Goal: Check status: Check status

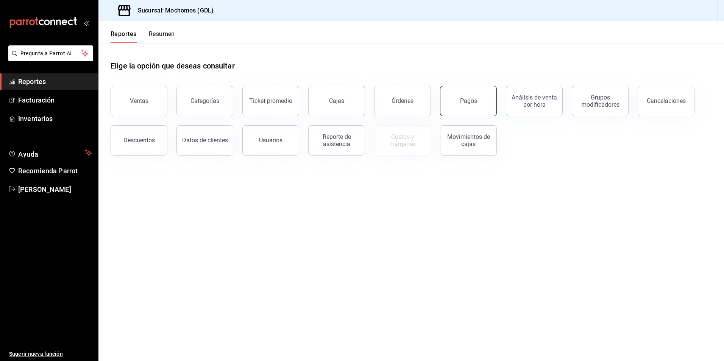
click at [459, 99] on button "Pagos" at bounding box center [468, 101] width 57 height 30
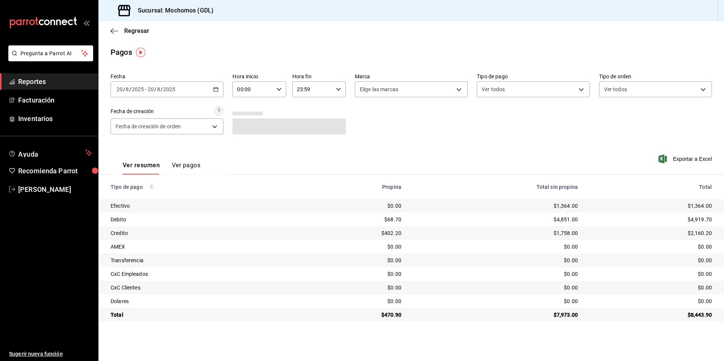
click at [178, 92] on div "[DATE] [DATE] - [DATE] [DATE]" at bounding box center [167, 89] width 113 height 16
click at [213, 89] on div "[DATE] [DATE] - [DATE] [DATE]" at bounding box center [167, 89] width 113 height 16
click at [132, 195] on span "Rango de fechas" at bounding box center [146, 197] width 59 height 8
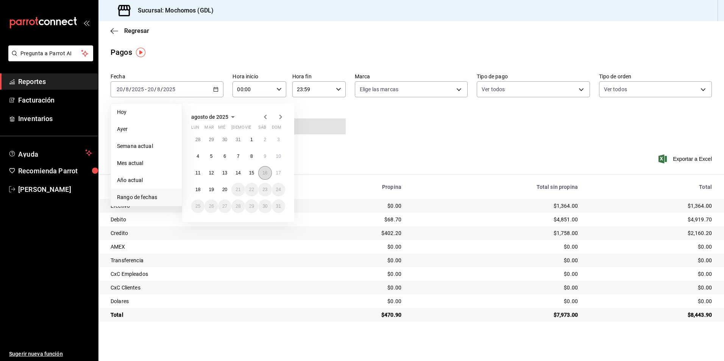
click at [265, 178] on button "16" at bounding box center [264, 173] width 13 height 14
click at [281, 173] on button "17" at bounding box center [278, 173] width 13 height 14
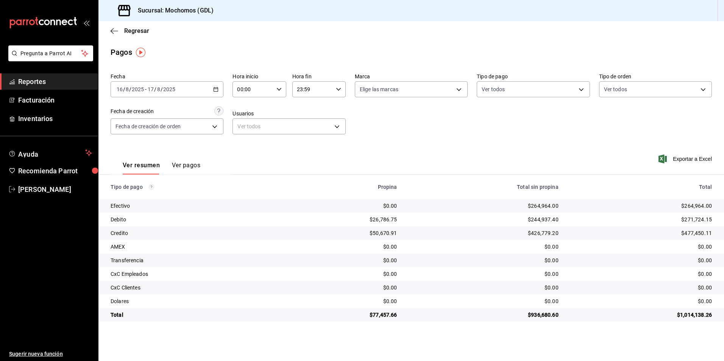
click at [224, 89] on div "Fecha [DATE] [DATE] - [DATE] [DATE] Hora inicio 00:00 Hora inicio Hora fin 23:5…" at bounding box center [411, 106] width 601 height 73
click at [255, 94] on input "00:00" at bounding box center [252, 89] width 40 height 15
click at [248, 125] on span "05" at bounding box center [245, 124] width 15 height 6
type input "05:00"
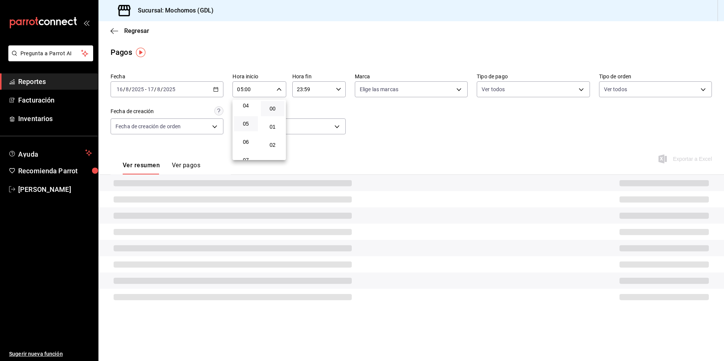
click at [307, 90] on div at bounding box center [362, 180] width 724 height 361
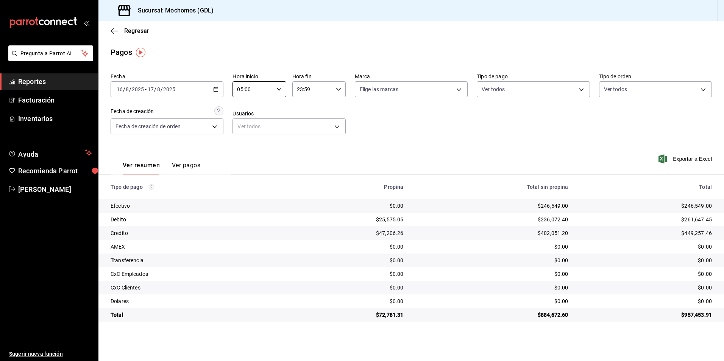
click at [329, 89] on input "23:59" at bounding box center [312, 89] width 40 height 15
click at [311, 122] on button "05" at bounding box center [306, 126] width 24 height 15
type input "05:59"
click at [457, 83] on div at bounding box center [362, 180] width 724 height 361
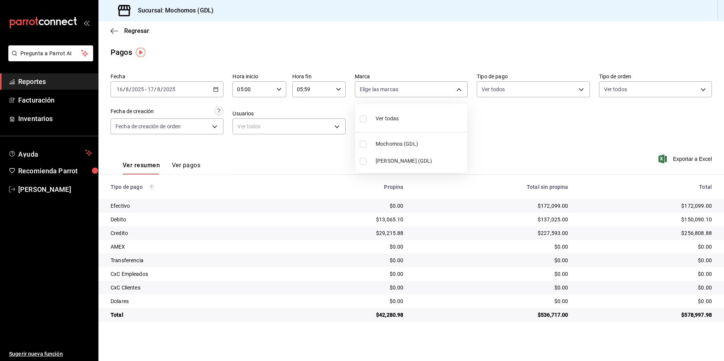
click at [457, 86] on body "Pregunta a Parrot AI Reportes Facturación Inventarios Ayuda Recomienda Parrot […" at bounding box center [362, 180] width 724 height 361
click at [369, 161] on li "[PERSON_NAME] (GDL)" at bounding box center [411, 161] width 112 height 17
type input "9cac9703-0c5a-4d8b-addd-5b6b571d65b9"
checkbox input "true"
click at [673, 134] on div at bounding box center [362, 180] width 724 height 361
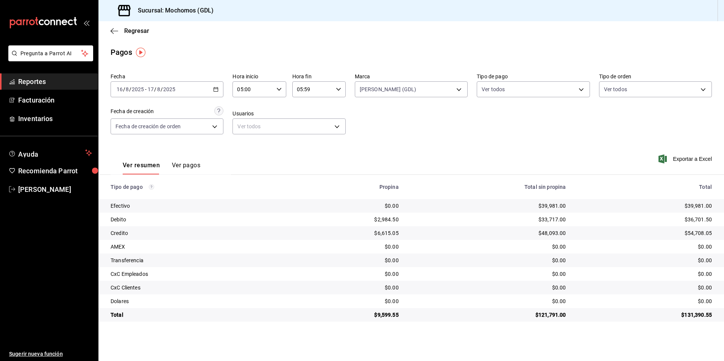
click at [214, 89] on \(Stroke\) "button" at bounding box center [216, 89] width 4 height 0
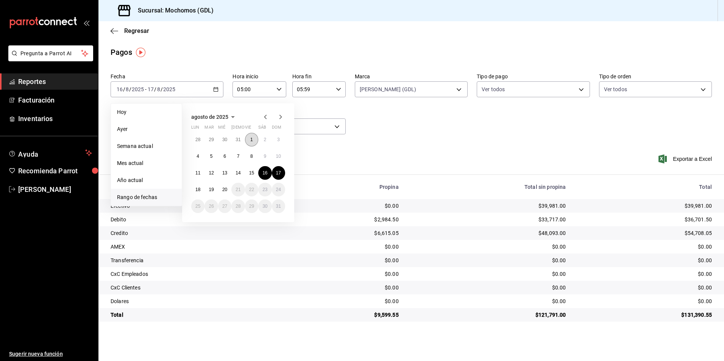
click at [246, 141] on button "1" at bounding box center [251, 140] width 13 height 14
click at [222, 190] on abbr "20" at bounding box center [224, 189] width 5 height 5
type input "00:00"
type input "23:59"
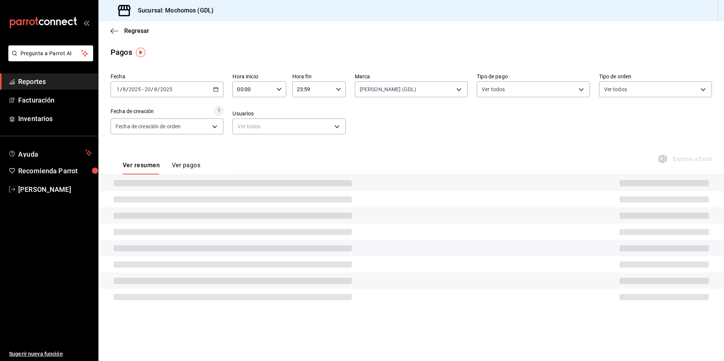
click at [271, 98] on div "Fecha [DATE] [DATE] - [DATE] [DATE] Hora inicio 00:00 Hora inicio Hora fin 23:5…" at bounding box center [411, 106] width 601 height 73
click at [277, 88] on icon "button" at bounding box center [278, 89] width 5 height 5
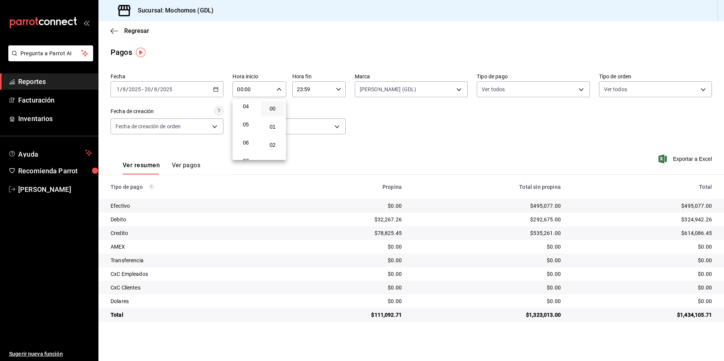
scroll to position [76, 0]
click at [247, 125] on span "05" at bounding box center [245, 124] width 15 height 6
type input "05:00"
click at [312, 90] on div at bounding box center [362, 180] width 724 height 361
click at [339, 91] on icon "button" at bounding box center [338, 89] width 5 height 5
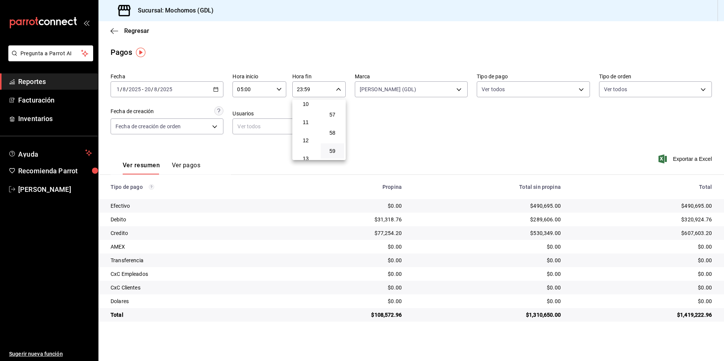
scroll to position [73, 0]
click at [307, 129] on span "05" at bounding box center [305, 127] width 15 height 6
type input "05:59"
click at [671, 161] on div at bounding box center [362, 180] width 724 height 361
click at [673, 161] on span "Exportar a Excel" at bounding box center [686, 158] width 52 height 9
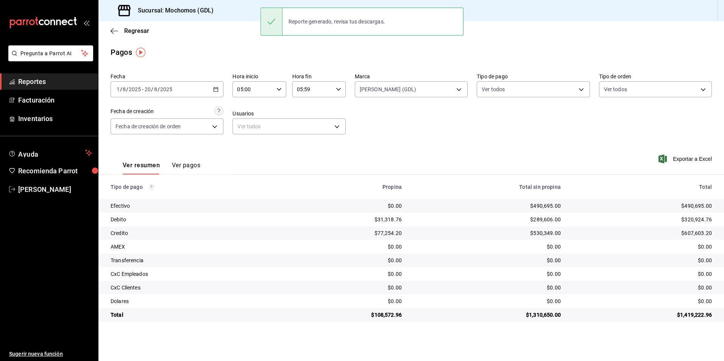
drag, startPoint x: 149, startPoint y: 81, endPoint x: 143, endPoint y: 86, distance: 7.8
click at [148, 81] on div "Fecha [DATE] [DATE] - [DATE] [DATE]" at bounding box center [167, 85] width 113 height 24
click at [209, 98] on div "Fecha [DATE] [DATE] - [DATE] [DATE] Hora inicio 05:00 Hora inicio Hora fin 05:5…" at bounding box center [411, 106] width 601 height 73
click at [204, 90] on div "[DATE] [DATE] - [DATE] [DATE]" at bounding box center [167, 89] width 113 height 16
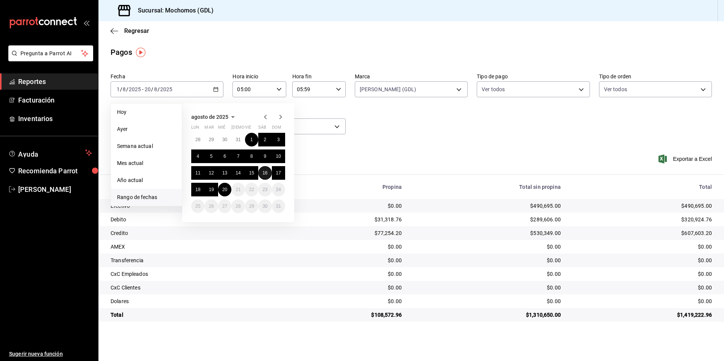
click at [264, 174] on abbr "16" at bounding box center [264, 172] width 5 height 5
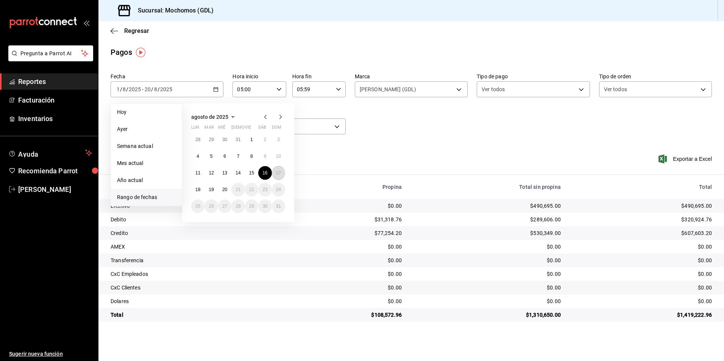
click at [275, 171] on button "17" at bounding box center [278, 173] width 13 height 14
type input "00:00"
type input "23:59"
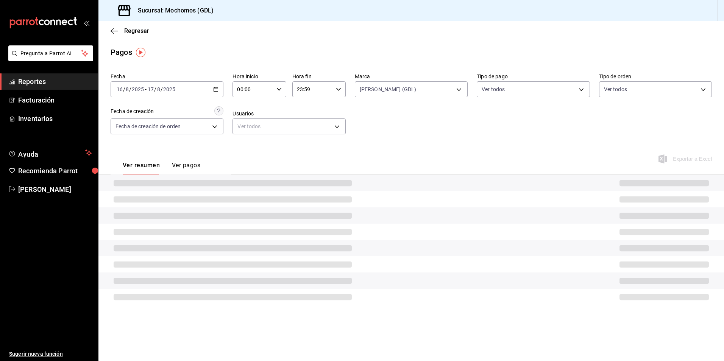
click at [263, 87] on input "00:00" at bounding box center [252, 89] width 40 height 15
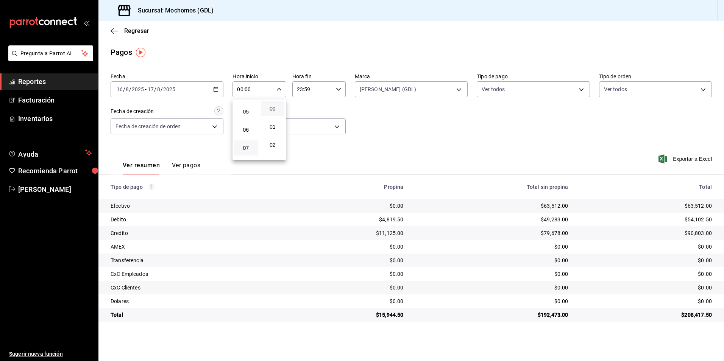
scroll to position [76, 0]
click at [248, 124] on span "05" at bounding box center [245, 124] width 15 height 6
type input "05:00"
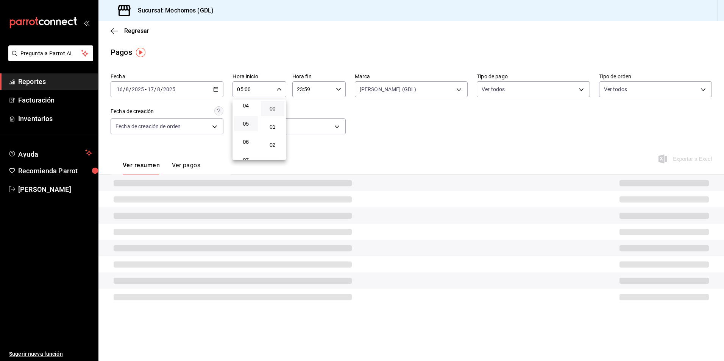
click at [295, 91] on div at bounding box center [362, 180] width 724 height 361
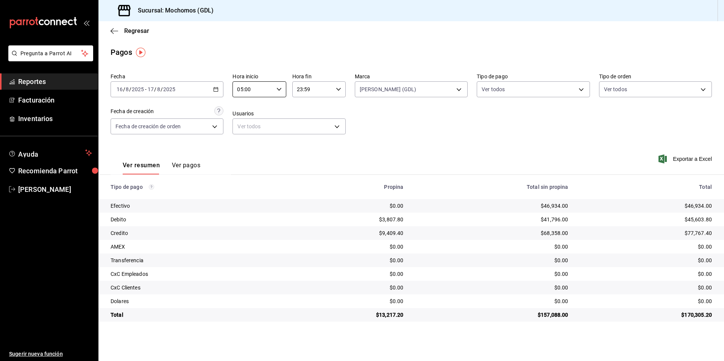
click at [298, 89] on input "23:59" at bounding box center [312, 89] width 40 height 15
click at [305, 128] on span "05" at bounding box center [305, 127] width 15 height 6
type input "05:59"
click at [111, 30] on div at bounding box center [362, 180] width 724 height 361
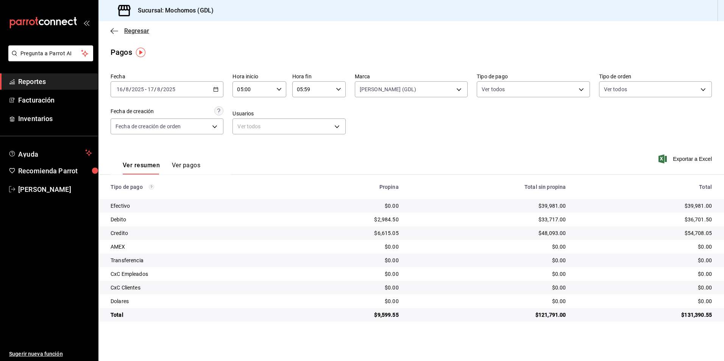
click at [115, 29] on icon "button" at bounding box center [115, 31] width 8 height 7
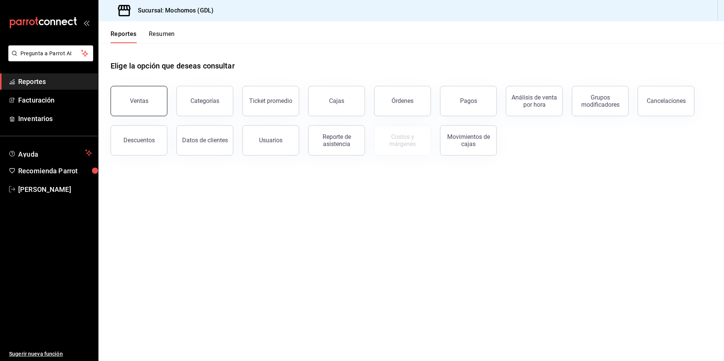
click at [136, 103] on div "Ventas" at bounding box center [139, 100] width 19 height 7
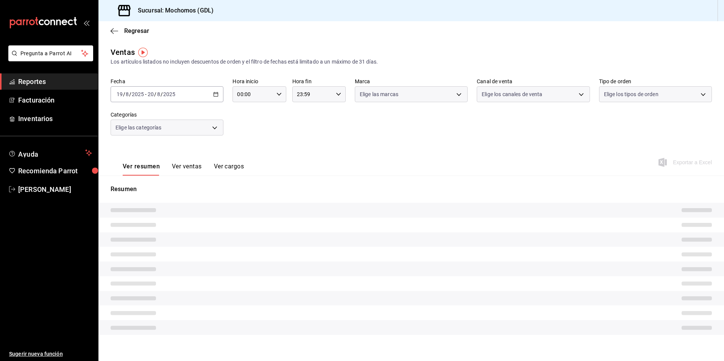
type input "05:00"
type input "PARROT,UBER_EATS,RAPPI,DIDI_FOOD,ONLINE"
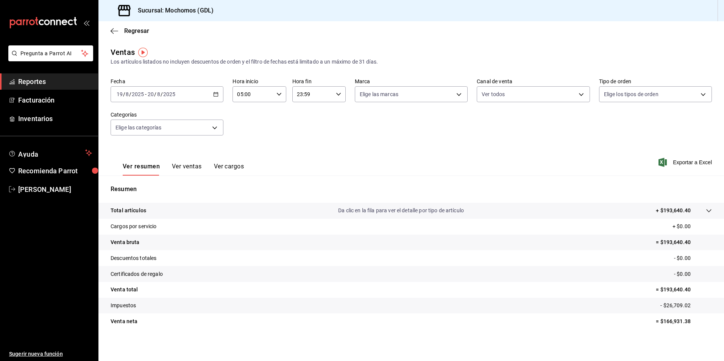
drag, startPoint x: 184, startPoint y: 97, endPoint x: 216, endPoint y: 100, distance: 32.8
click at [216, 100] on div "[DATE] [DATE] - [DATE] [DATE]" at bounding box center [167, 94] width 113 height 16
click at [153, 187] on span "Rango de fechas" at bounding box center [146, 185] width 59 height 8
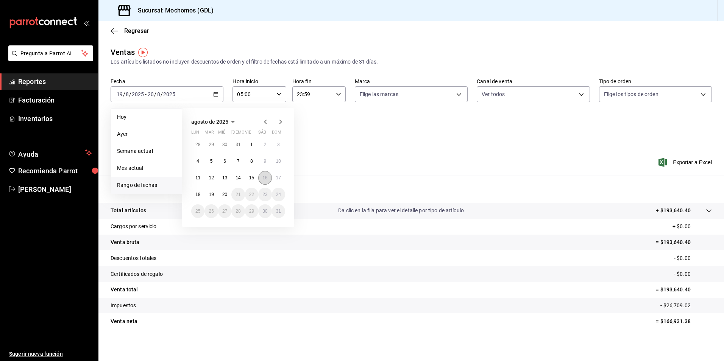
click at [265, 178] on abbr "16" at bounding box center [264, 177] width 5 height 5
click at [280, 176] on abbr "17" at bounding box center [278, 177] width 5 height 5
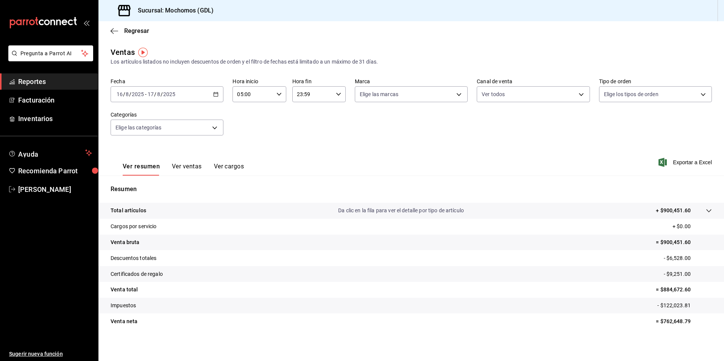
click at [318, 92] on input "23:59" at bounding box center [312, 94] width 40 height 15
click at [307, 132] on span "05" at bounding box center [303, 132] width 14 height 6
type input "05:59"
click at [445, 92] on div at bounding box center [362, 180] width 724 height 361
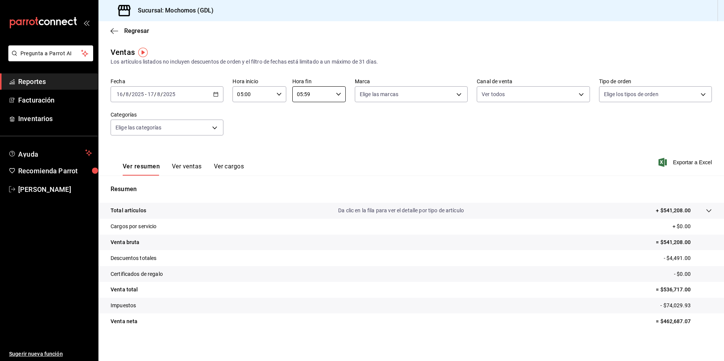
click at [445, 92] on body "Pregunta a Parrot AI Reportes Facturación Inventarios Ayuda Recomienda Parrot […" at bounding box center [362, 180] width 724 height 361
click at [397, 163] on span "[PERSON_NAME] (GDL)" at bounding box center [416, 166] width 87 height 8
type input "9cac9703-0c5a-4d8b-addd-5b6b571d65b9"
checkbox input "true"
click at [511, 232] on div at bounding box center [362, 180] width 724 height 361
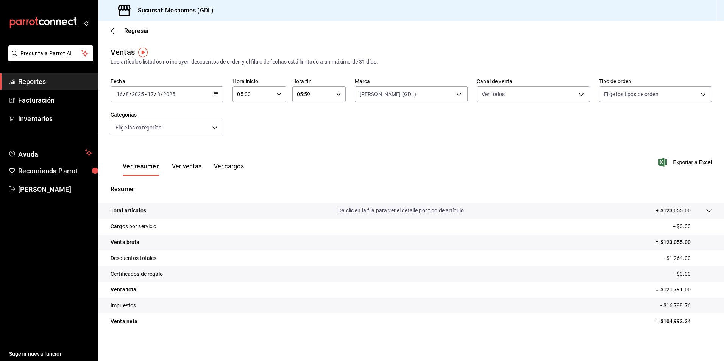
click at [561, 115] on div "Ver todas Mochomos (GDL) [PERSON_NAME] (GDL)" at bounding box center [362, 180] width 724 height 361
